Goal: Use online tool/utility: Utilize a website feature to perform a specific function

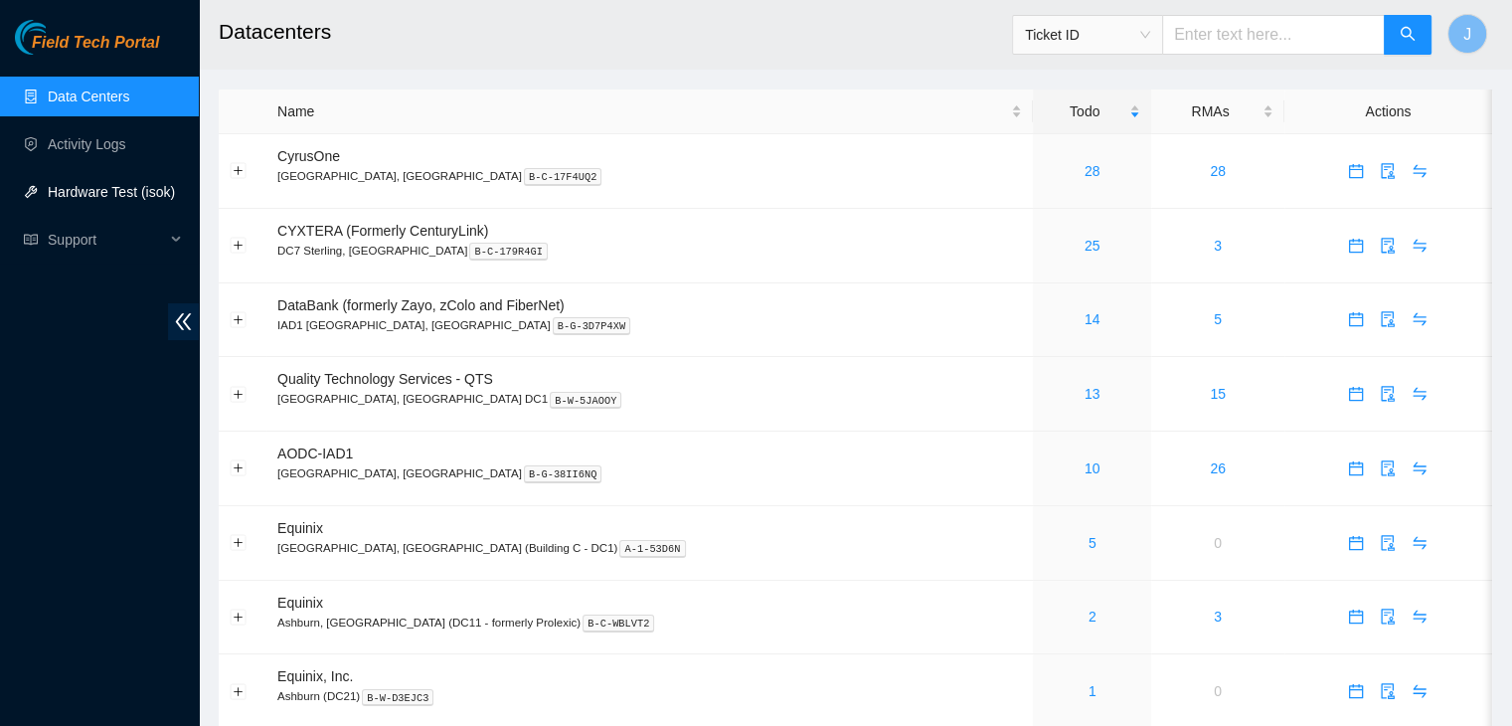
click at [119, 200] on link "Hardware Test (isok)" at bounding box center [111, 192] width 127 height 16
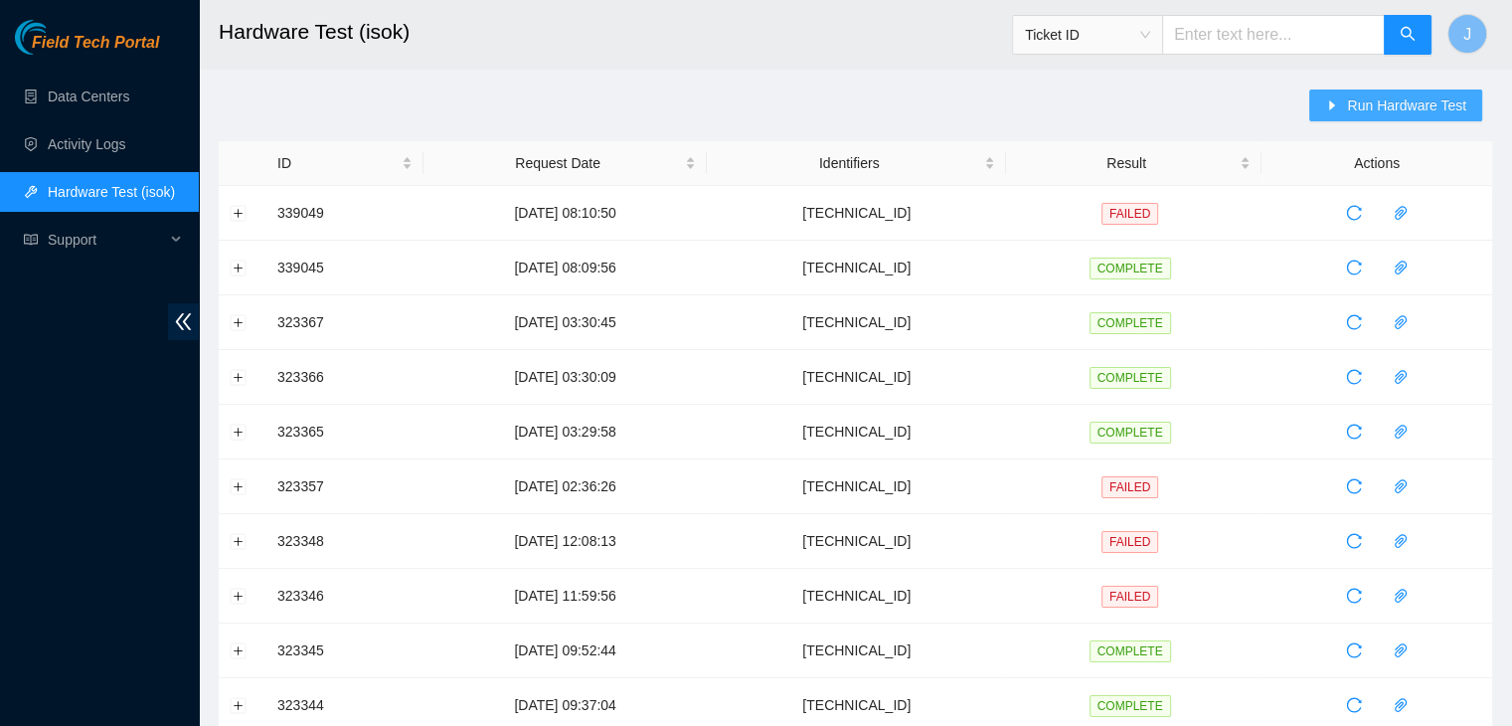
click at [1375, 108] on span "Run Hardware Test" at bounding box center [1406, 105] width 119 height 22
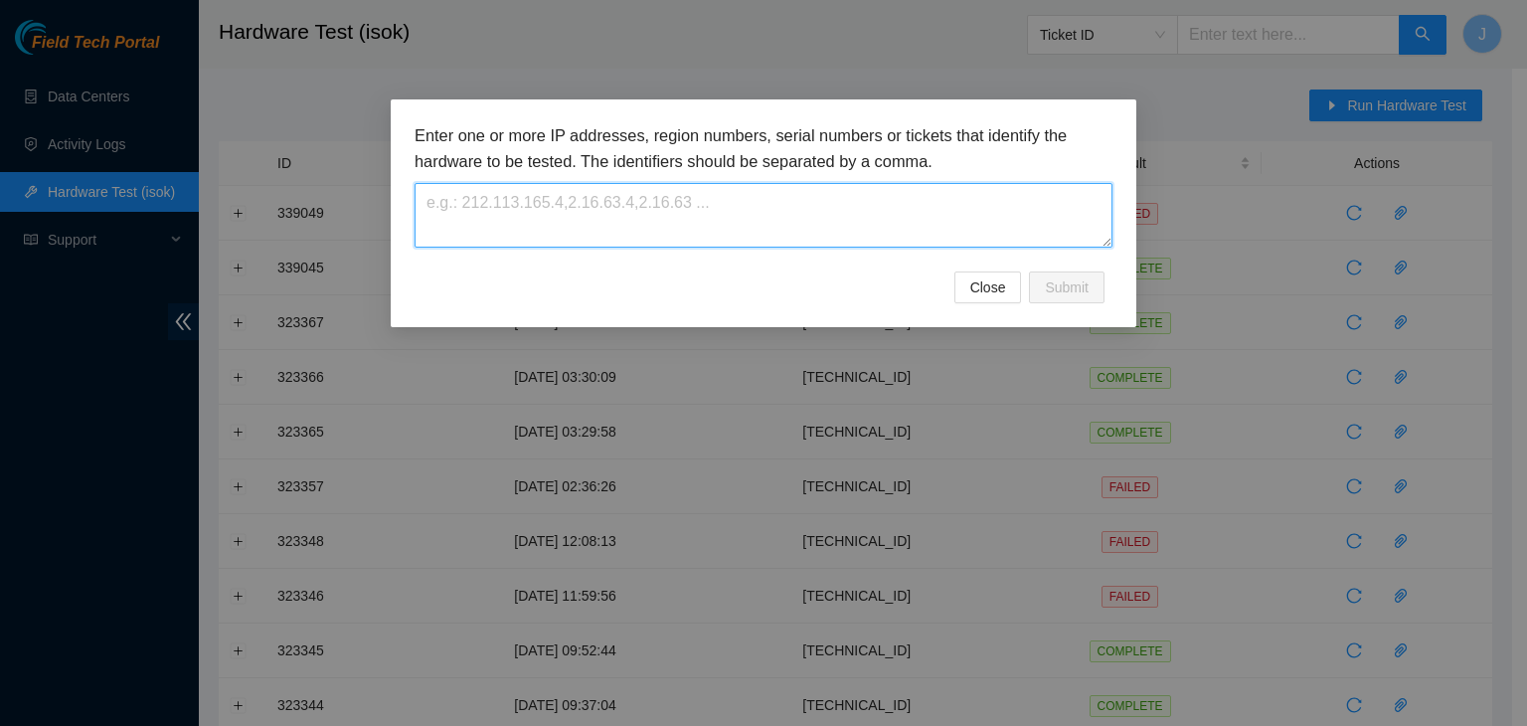
click at [959, 209] on textarea at bounding box center [764, 215] width 698 height 65
type textarea "23.218.222.134"
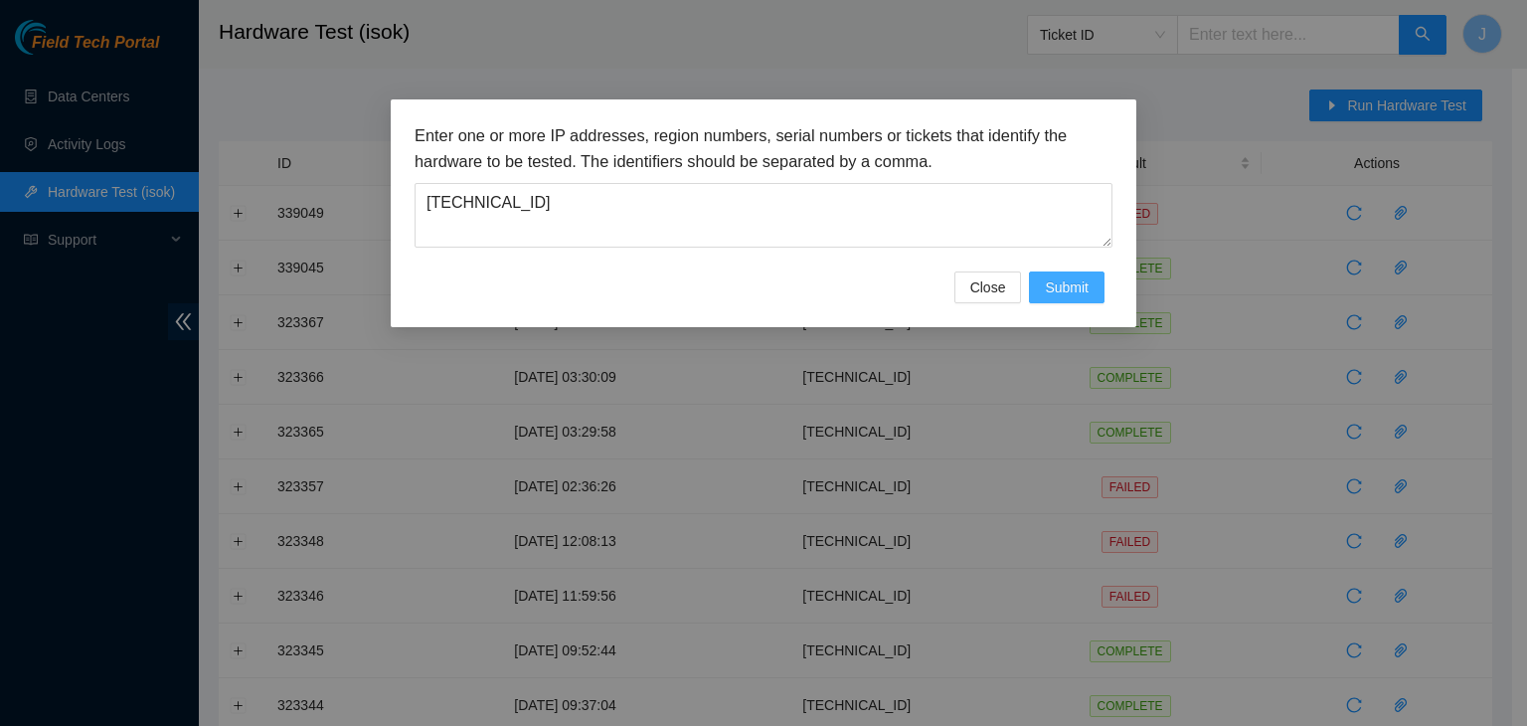
click at [1075, 287] on span "Submit" at bounding box center [1067, 287] width 44 height 22
